Goal: Task Accomplishment & Management: Use online tool/utility

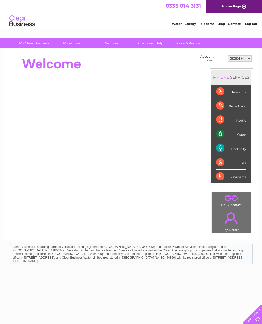
click at [248, 133] on li "Water" at bounding box center [231, 134] width 40 height 14
click at [224, 134] on div "Water" at bounding box center [232, 134] width 30 height 14
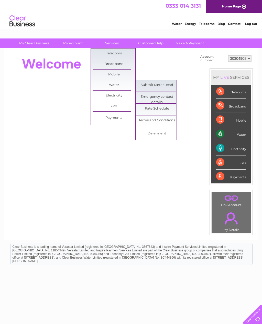
click at [169, 86] on link "Submit Meter Read" at bounding box center [157, 85] width 42 height 10
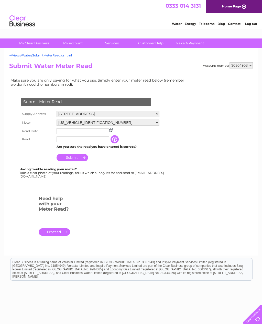
click at [110, 131] on img at bounding box center [111, 130] width 4 height 4
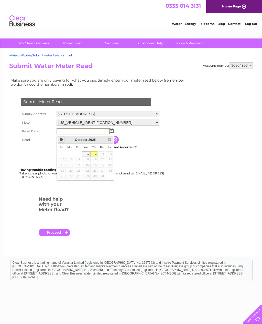
click at [62, 140] on span "Prev" at bounding box center [61, 139] width 4 height 4
click at [71, 175] on link "29" at bounding box center [70, 176] width 8 height 5
type input "2025/09/29"
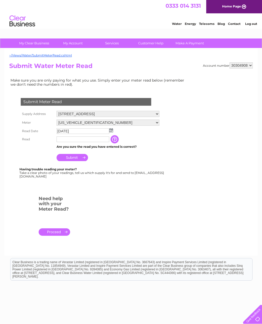
click at [94, 139] on input "text" at bounding box center [83, 139] width 53 height 6
type input "203"
click at [87, 157] on input "Submit" at bounding box center [73, 157] width 32 height 7
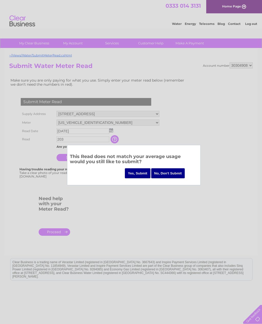
click at [140, 173] on input "Yes, Submit" at bounding box center [138, 173] width 26 height 10
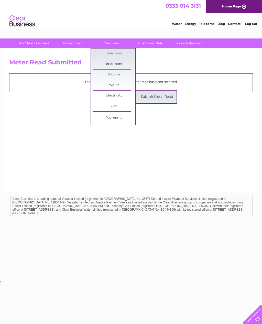
click at [165, 97] on link "Submit Meter Read" at bounding box center [157, 97] width 42 height 10
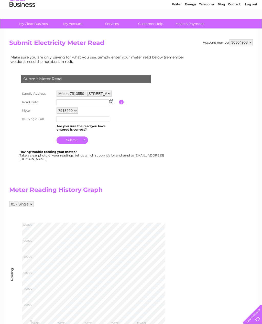
scroll to position [16, 0]
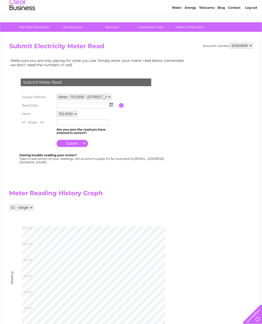
click at [111, 106] on img at bounding box center [111, 105] width 4 height 4
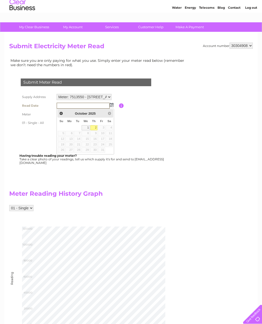
click at [63, 112] on span "Prev" at bounding box center [61, 113] width 4 height 4
click at [71, 149] on link "29" at bounding box center [70, 149] width 8 height 5
type input "2025/09/29"
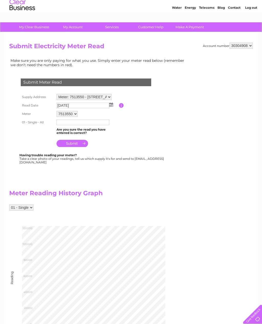
click at [96, 122] on input "text" at bounding box center [83, 122] width 53 height 6
type input "908"
click at [84, 146] on input "submit" at bounding box center [73, 143] width 32 height 7
